Goal: Task Accomplishment & Management: Manage account settings

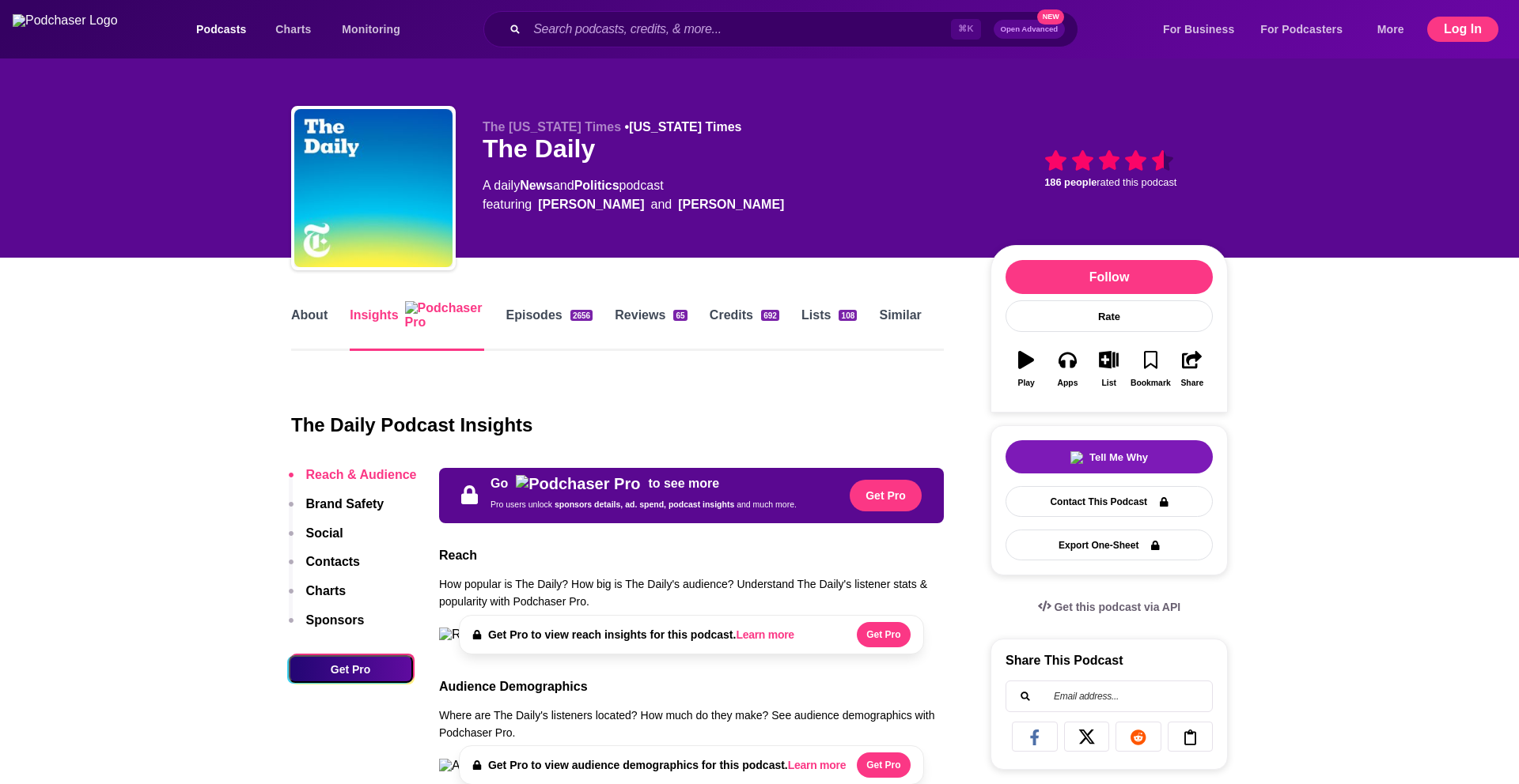
click at [1482, 34] on button "Log In" at bounding box center [1462, 29] width 71 height 25
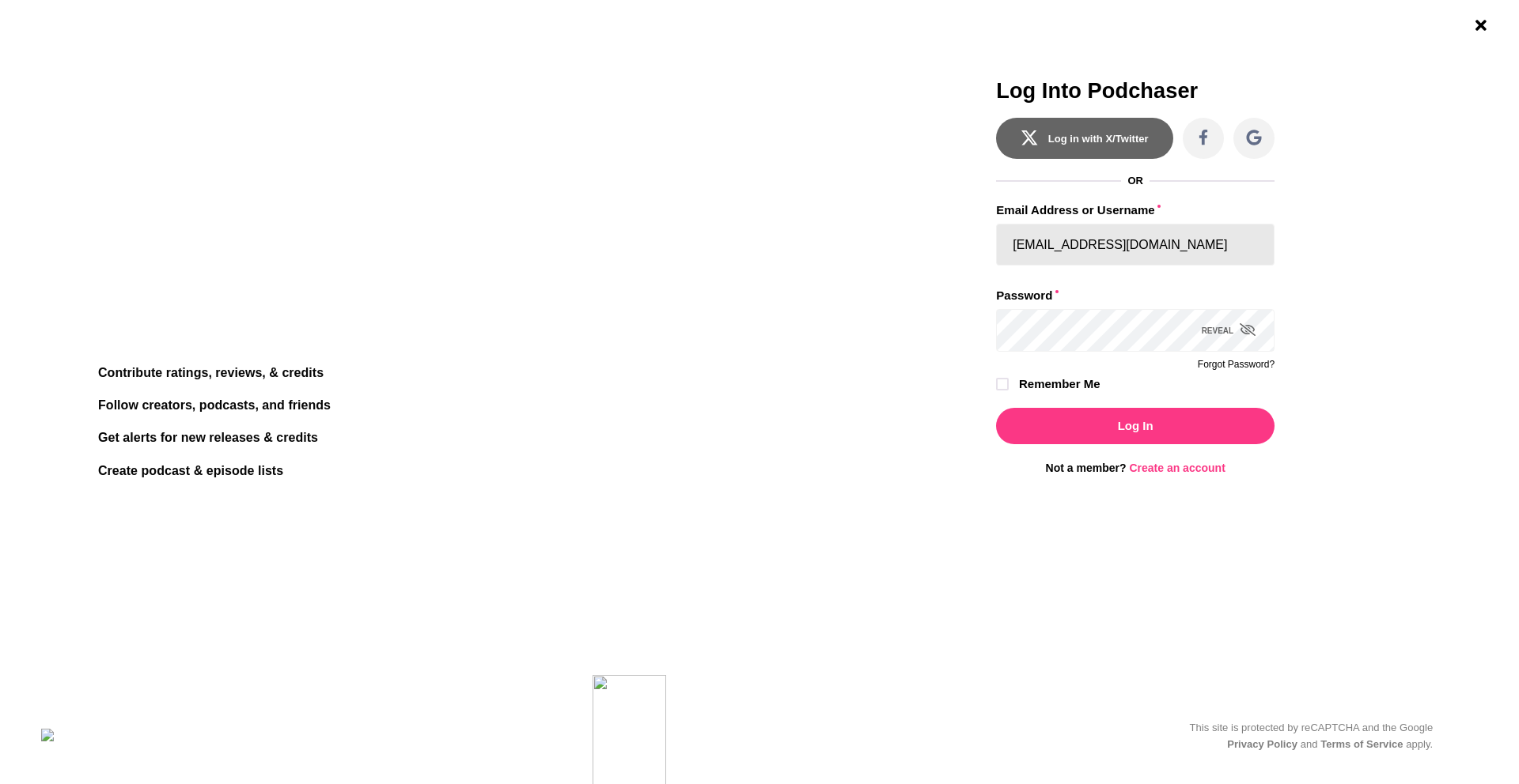
click at [1062, 244] on input "[EMAIL_ADDRESS][DOMAIN_NAME]" at bounding box center [1134, 244] width 278 height 42
type input "[PERSON_NAME][EMAIL_ADDRESS][PERSON_NAME][DOMAIN_NAME]"
click at [995, 408] on button "Log In" at bounding box center [1134, 426] width 278 height 36
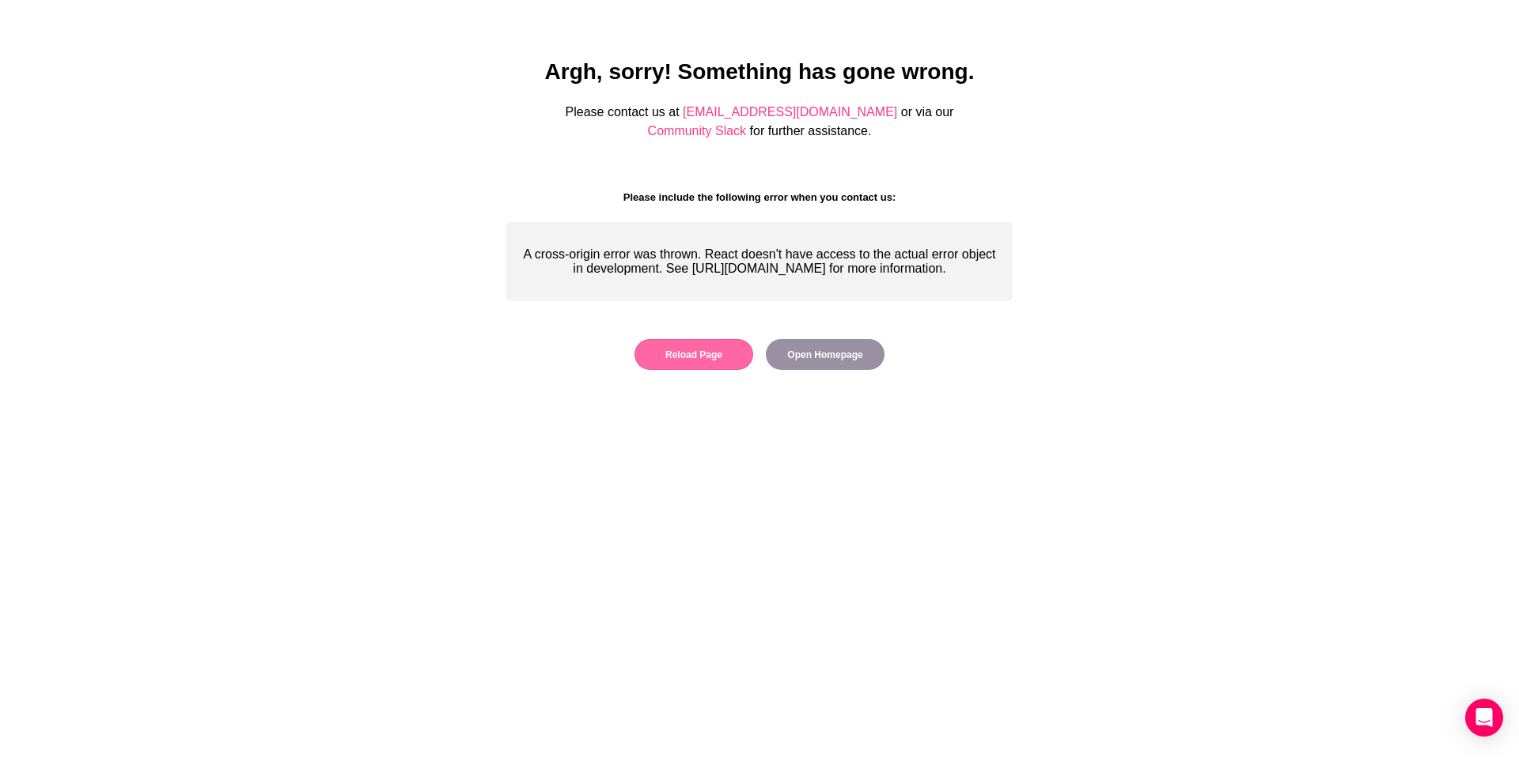
click at [713, 370] on button "Reload Page" at bounding box center [693, 354] width 118 height 31
